Goal: Information Seeking & Learning: Understand process/instructions

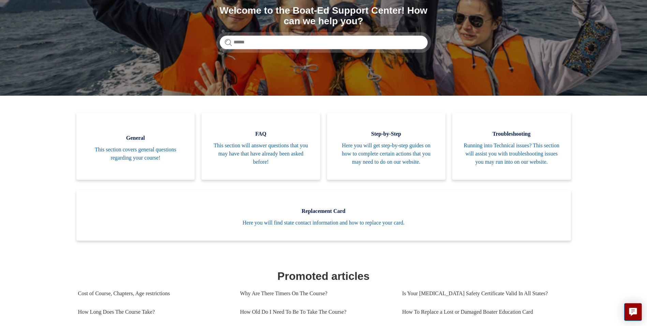
scroll to position [102, 0]
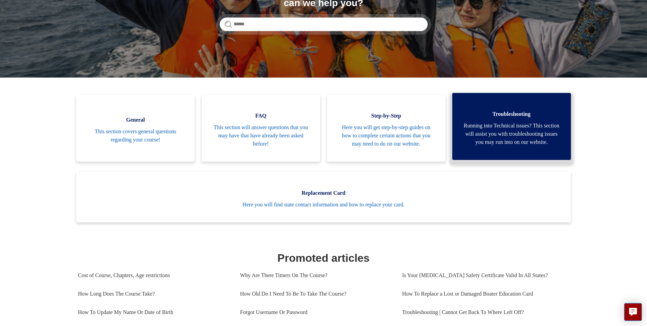
click at [537, 139] on span "Running into Technical issues? This section will assist you with troubleshootin…" at bounding box center [512, 133] width 98 height 25
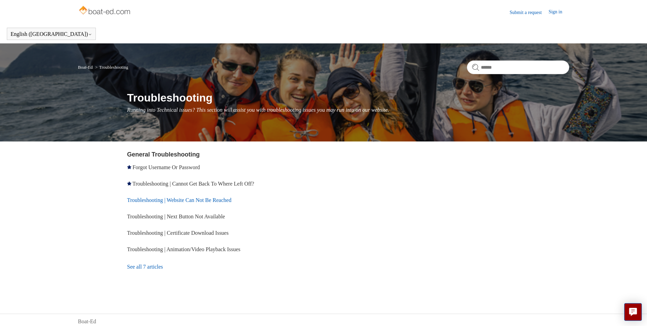
click at [211, 199] on link "Troubleshooting | Website Can Not Be Reached" at bounding box center [179, 200] width 104 height 6
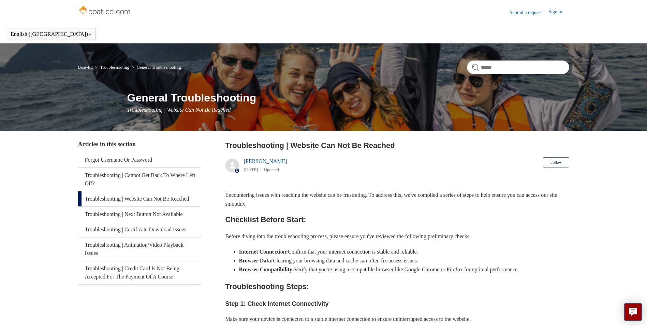
click at [124, 67] on link "Troubleshooting" at bounding box center [114, 66] width 29 height 5
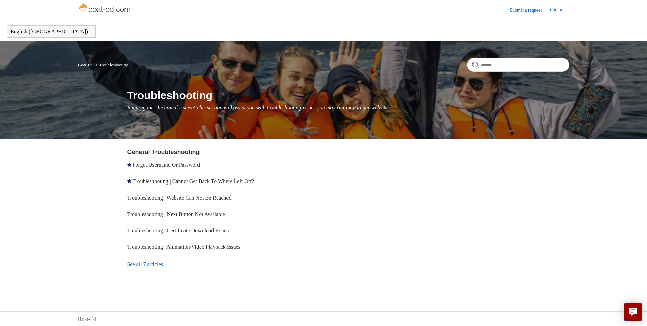
scroll to position [3, 0]
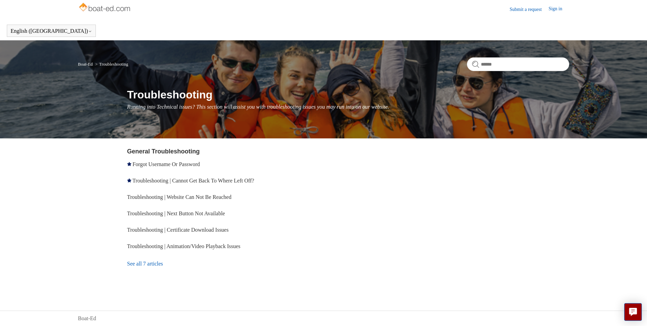
click at [92, 63] on link "Boat-Ed" at bounding box center [85, 63] width 15 height 5
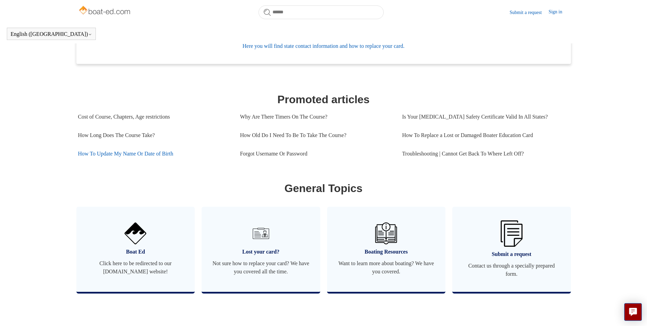
scroll to position [254, 0]
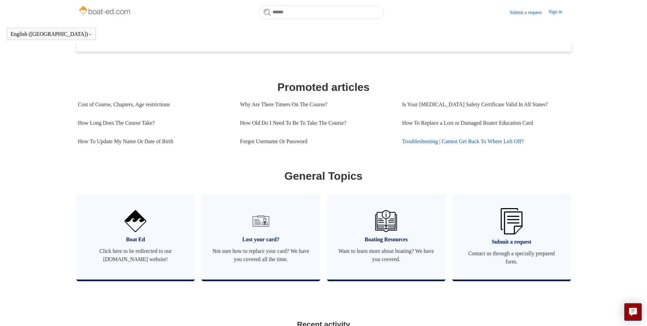
click at [454, 150] on link "Troubleshooting | Cannot Get Back To Where Left Off?" at bounding box center [483, 141] width 162 height 18
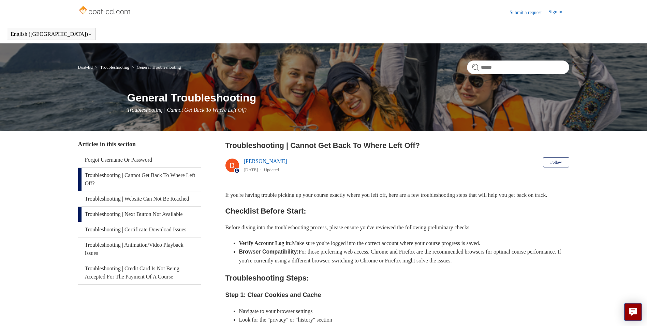
click at [171, 221] on link "Troubleshooting | Next Button Not Available" at bounding box center [139, 213] width 123 height 15
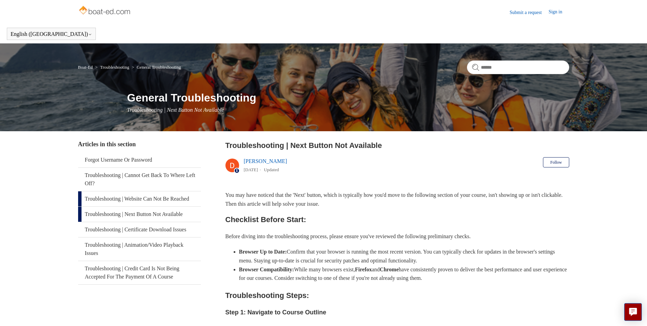
click at [163, 203] on link "Troubleshooting | Website Can Not Be Reached" at bounding box center [139, 198] width 123 height 15
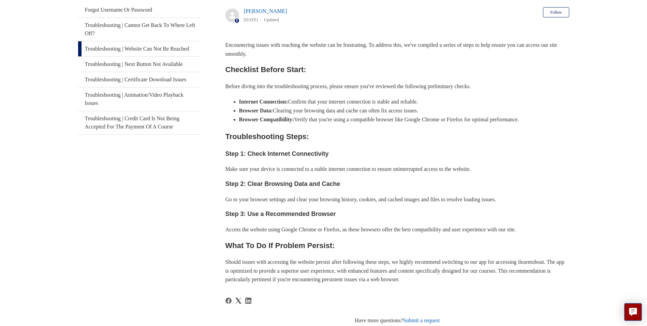
scroll to position [152, 0]
